Goal: Task Accomplishment & Management: Manage account settings

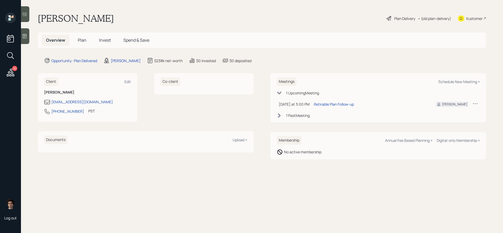
click at [82, 34] on div "Overview Plan Invest Spend & Save" at bounding box center [262, 40] width 449 height 15
click at [78, 40] on span "Plan" at bounding box center [82, 40] width 9 height 6
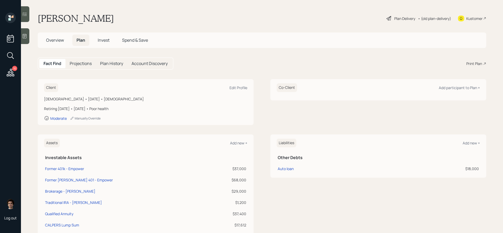
click at [13, 69] on div "10" at bounding box center [14, 68] width 5 height 5
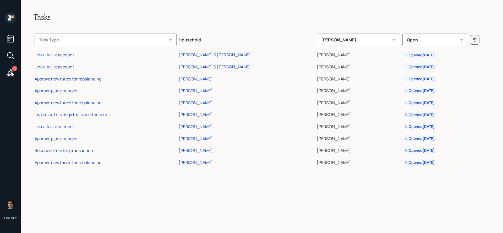
click at [83, 149] on div "Reconcile funding transaction" at bounding box center [64, 151] width 58 height 6
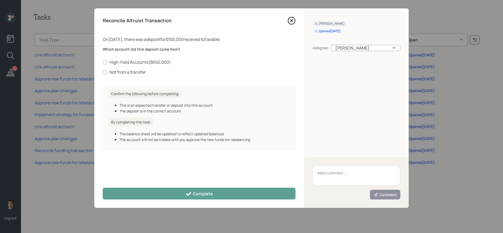
click at [292, 21] on icon at bounding box center [292, 21] width 8 height 8
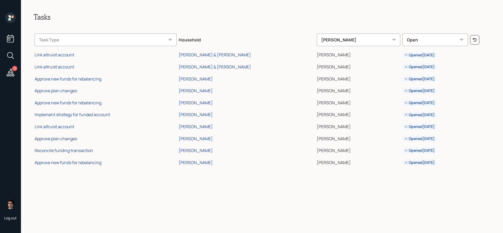
click at [73, 140] on div "Approve plan changes" at bounding box center [56, 139] width 42 height 6
click at [10, 73] on icon at bounding box center [10, 72] width 9 height 9
click at [204, 150] on div "Barbara Daniels" at bounding box center [196, 151] width 34 height 6
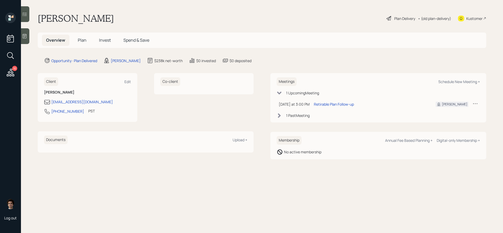
click at [84, 42] on span "Plan" at bounding box center [82, 40] width 9 height 6
